Goal: Information Seeking & Learning: Learn about a topic

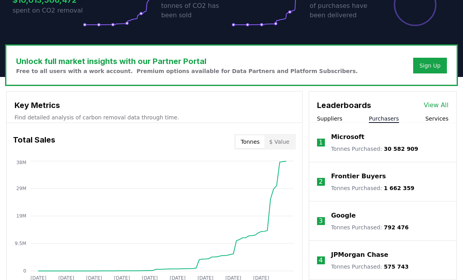
scroll to position [197, 0]
click at [388, 117] on button "Purchasers" at bounding box center [384, 119] width 30 height 8
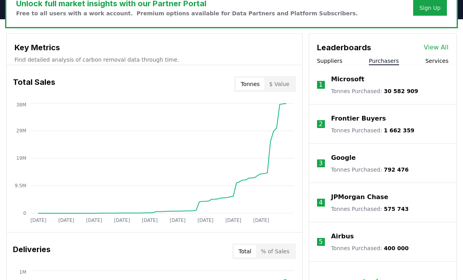
scroll to position [238, 0]
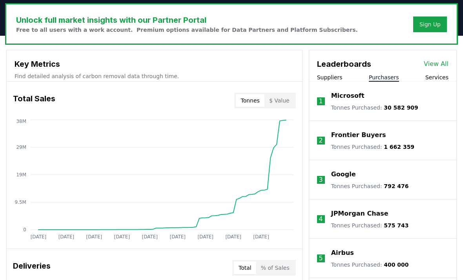
click at [280, 105] on button "$ Value" at bounding box center [280, 101] width 30 height 13
click at [263, 102] on button "Tonnes" at bounding box center [250, 100] width 28 height 13
click at [283, 106] on button "$ Value" at bounding box center [280, 100] width 30 height 13
click at [262, 106] on button "Tonnes" at bounding box center [250, 100] width 28 height 13
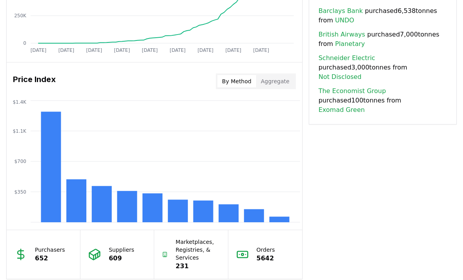
scroll to position [588, 0]
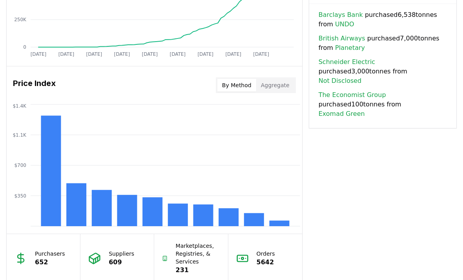
click at [287, 88] on button "Aggregate" at bounding box center [275, 85] width 38 height 13
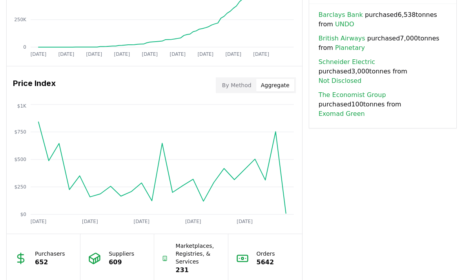
click at [238, 86] on button "By Method" at bounding box center [237, 85] width 39 height 13
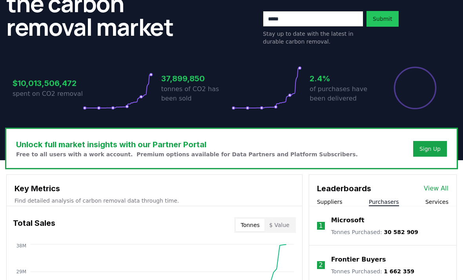
scroll to position [139, 0]
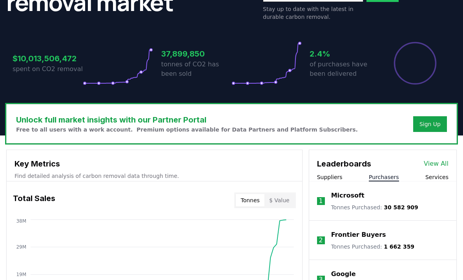
click at [436, 163] on link "View All" at bounding box center [436, 163] width 25 height 9
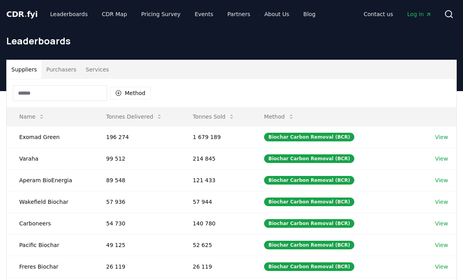
click at [76, 92] on input at bounding box center [60, 93] width 94 height 16
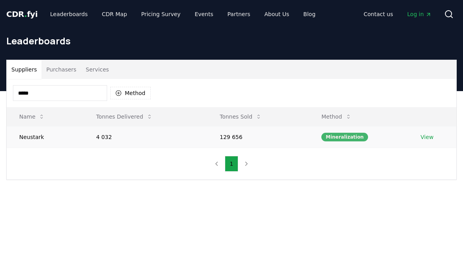
click at [348, 135] on div "Mineralization" at bounding box center [345, 137] width 47 height 9
click at [346, 137] on div "Mineralization" at bounding box center [345, 137] width 47 height 9
click at [78, 92] on input "*****" at bounding box center [60, 93] width 94 height 16
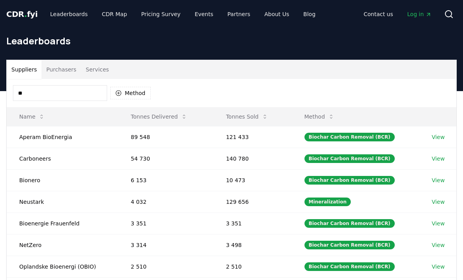
type input "*"
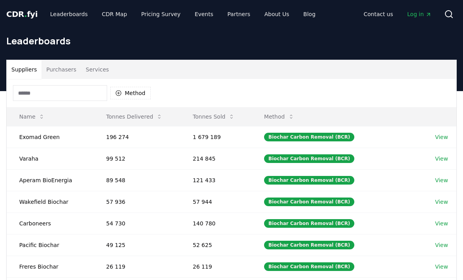
click at [291, 98] on div "Method" at bounding box center [232, 93] width 450 height 28
click at [140, 93] on button "Method" at bounding box center [130, 93] width 40 height 13
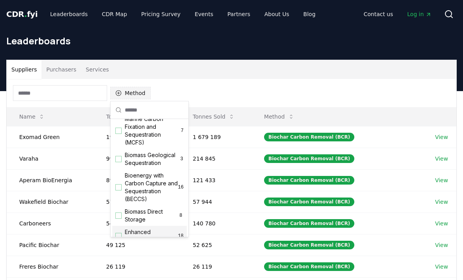
scroll to position [35, 0]
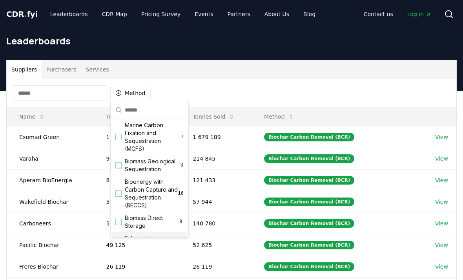
click at [402, 100] on div "Method" at bounding box center [232, 93] width 450 height 28
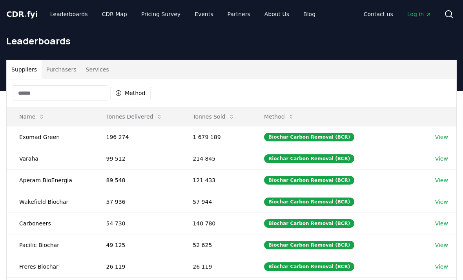
click at [73, 96] on input at bounding box center [60, 93] width 94 height 16
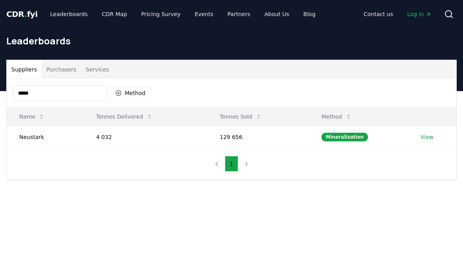
click at [93, 90] on input "*****" at bounding box center [60, 93] width 94 height 16
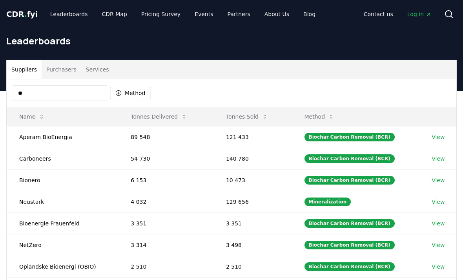
type input "*"
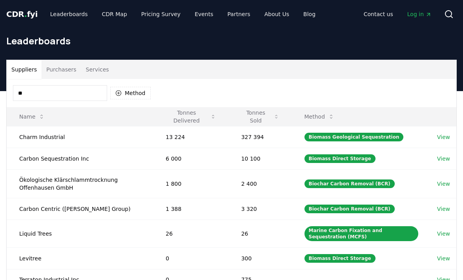
type input "*"
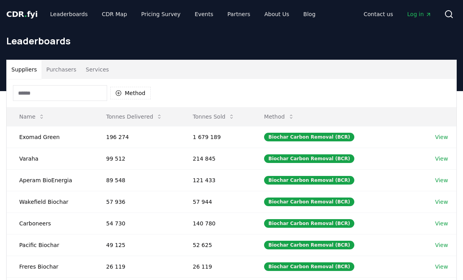
click at [57, 69] on button "Purchasers" at bounding box center [62, 69] width 40 height 19
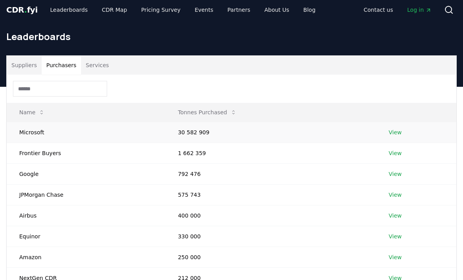
scroll to position [0, 0]
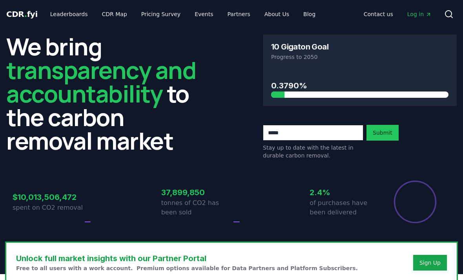
scroll to position [164, 0]
